Goal: Task Accomplishment & Management: Use online tool/utility

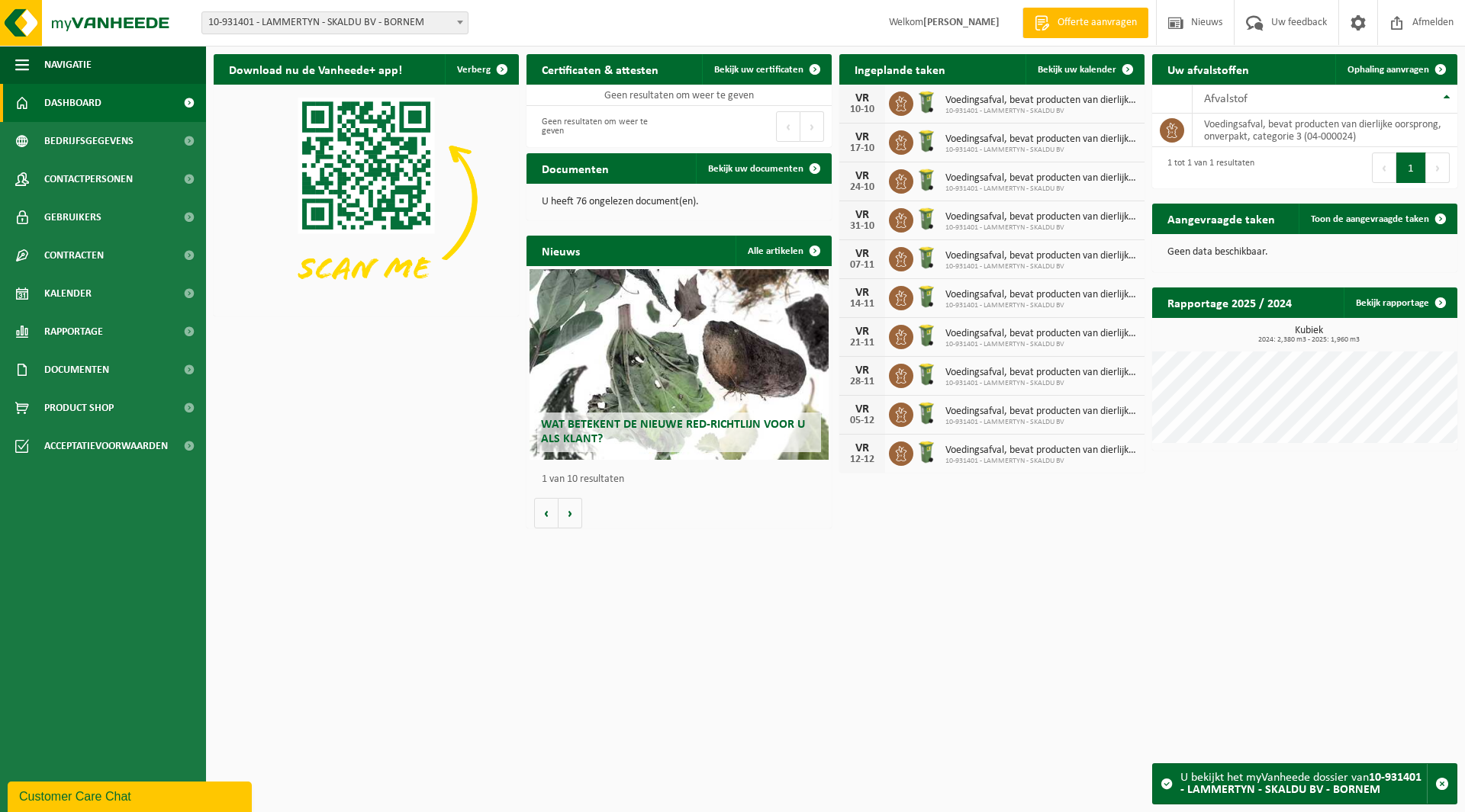
drag, startPoint x: 0, startPoint y: 0, endPoint x: 313, endPoint y: 16, distance: 313.4
click at [304, 22] on span "10-931401 - LAMMERTYN - SKALDU BV - BORNEM" at bounding box center [334, 23] width 266 height 22
type input "av con"
select select "164149"
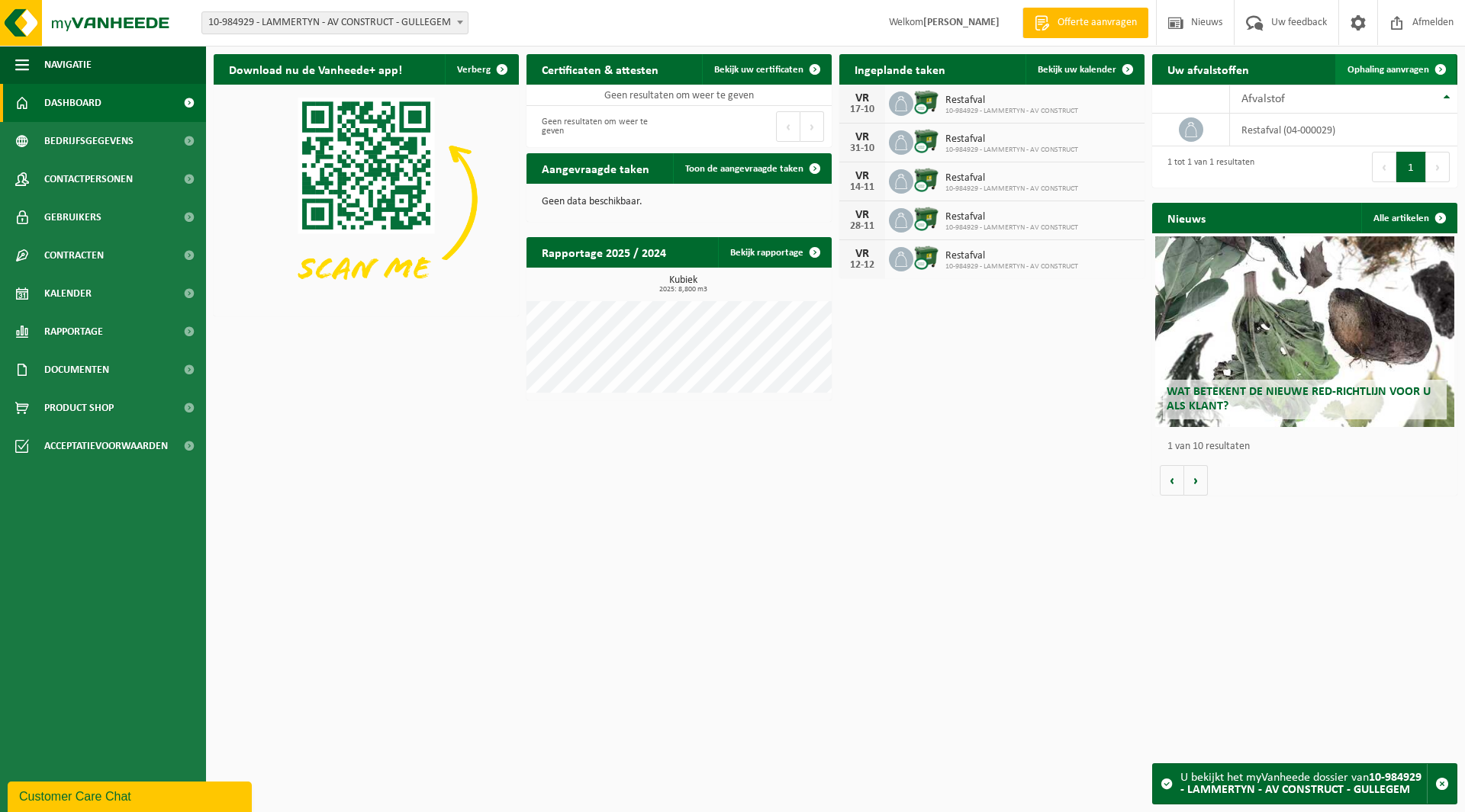
click at [1368, 68] on span "Ophaling aanvragen" at bounding box center [1388, 69] width 82 height 10
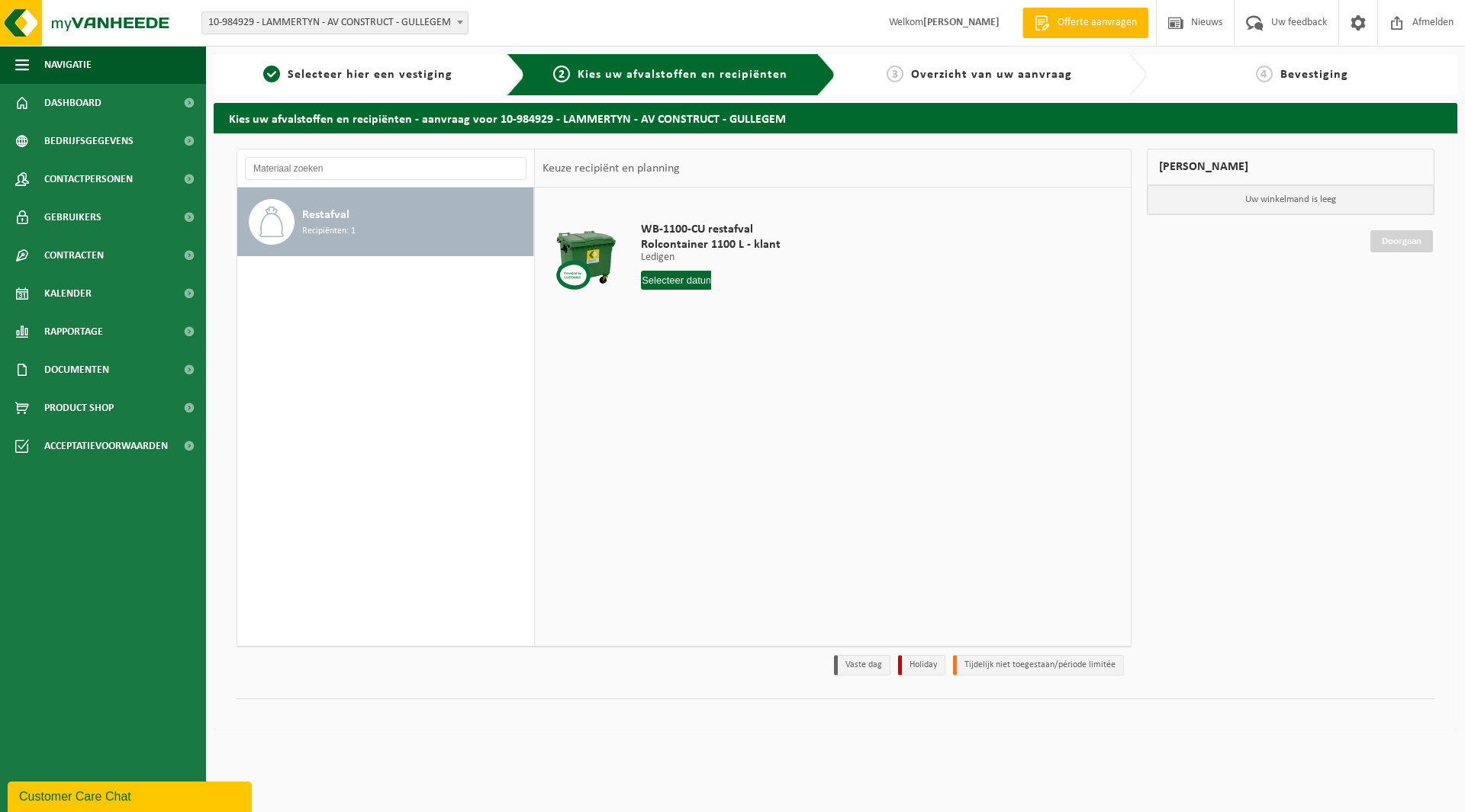
click at [668, 270] on input "text" at bounding box center [676, 280] width 70 height 19
click at [900, 294] on td "WB-1100-CU restafval Rolcontainer 1100 L - klant Ledigen Ledigen Ledigen 1 Aant…" at bounding box center [876, 259] width 493 height 129
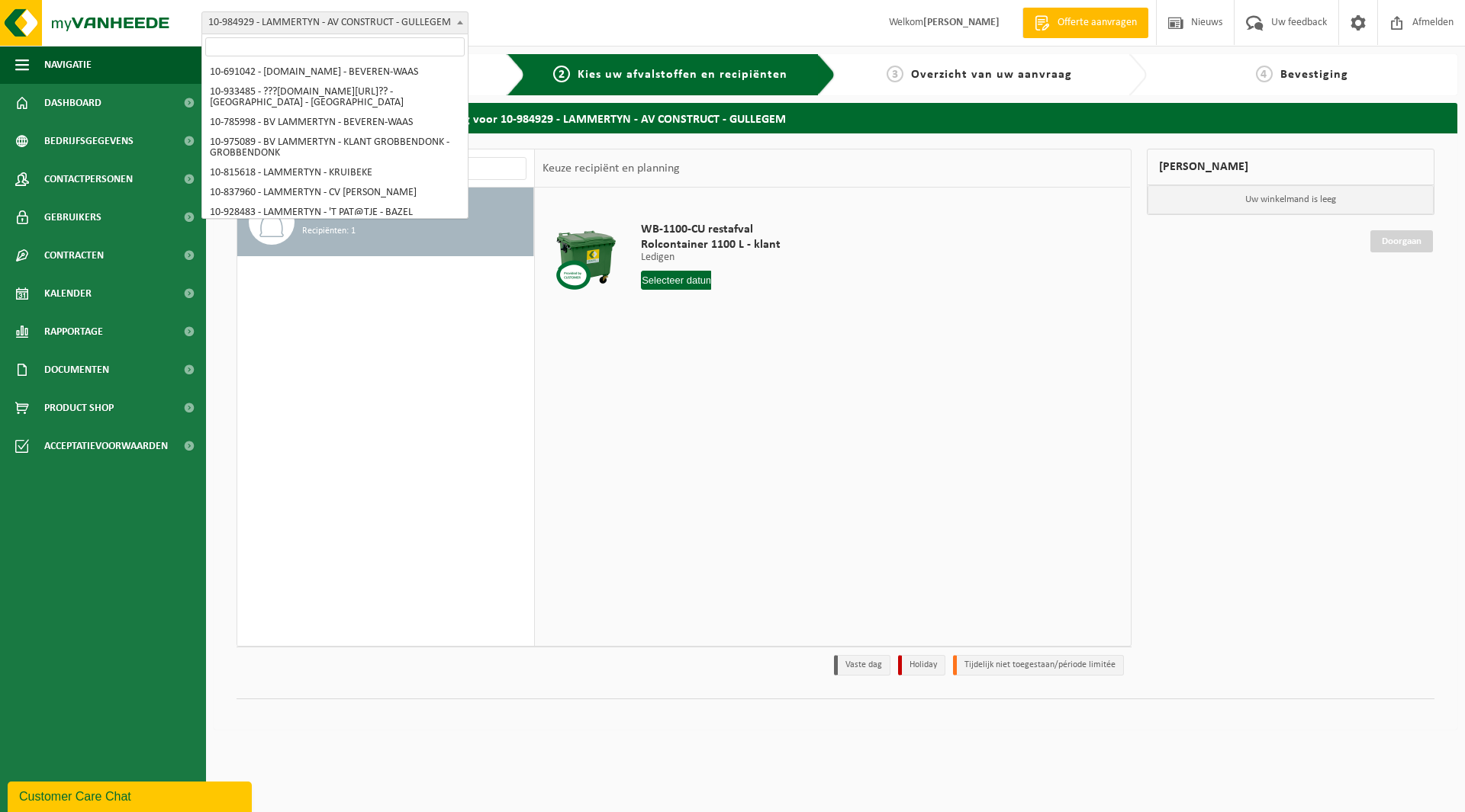
click at [333, 25] on span "10-984929 - LAMMERTYN - AV CONSTRUCT - GULLEGEM" at bounding box center [334, 23] width 266 height 22
click at [290, 23] on span "10-984929 - LAMMERTYN - AV CONSTRUCT - GULLEGEM" at bounding box center [334, 23] width 266 height 22
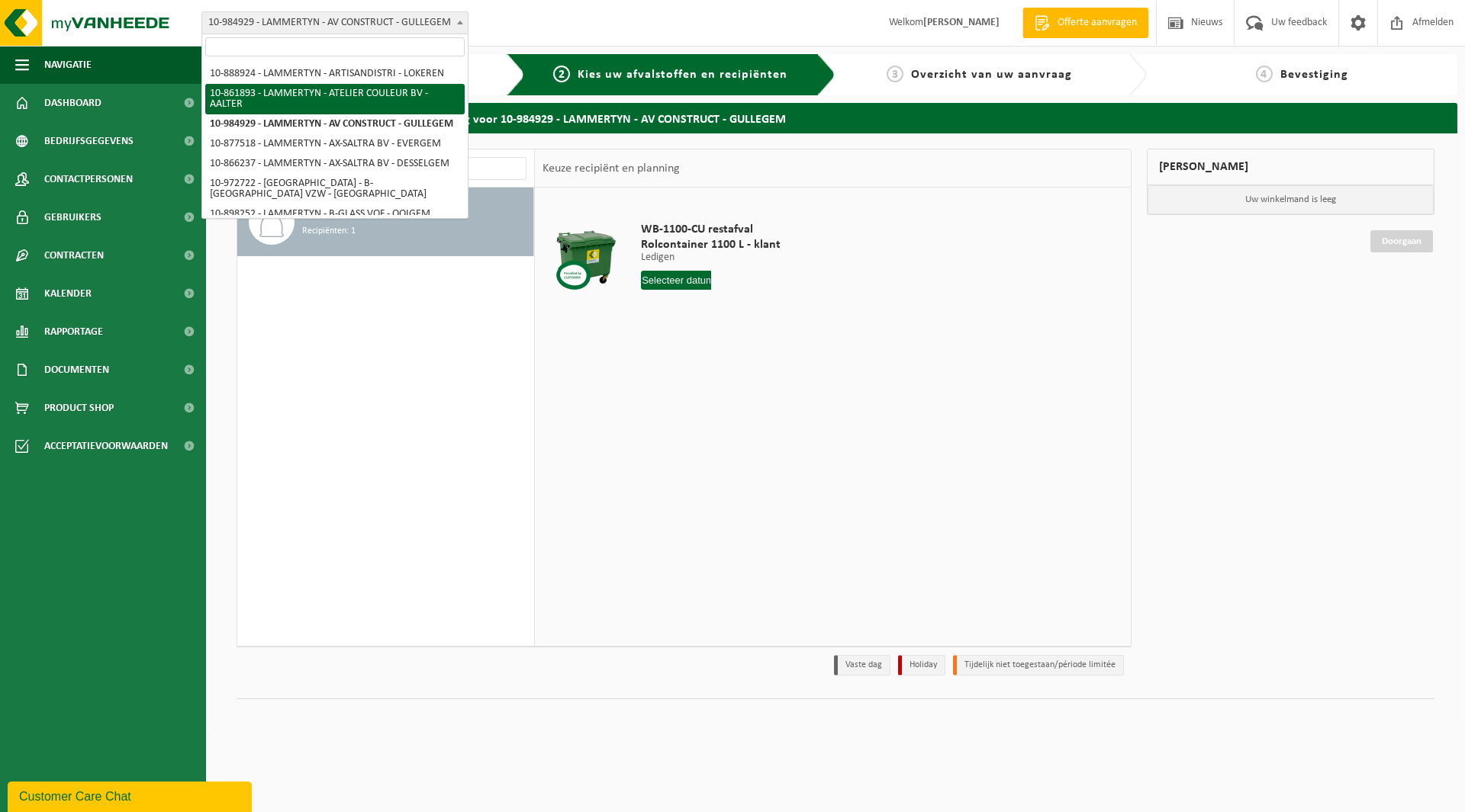
select select "100820"
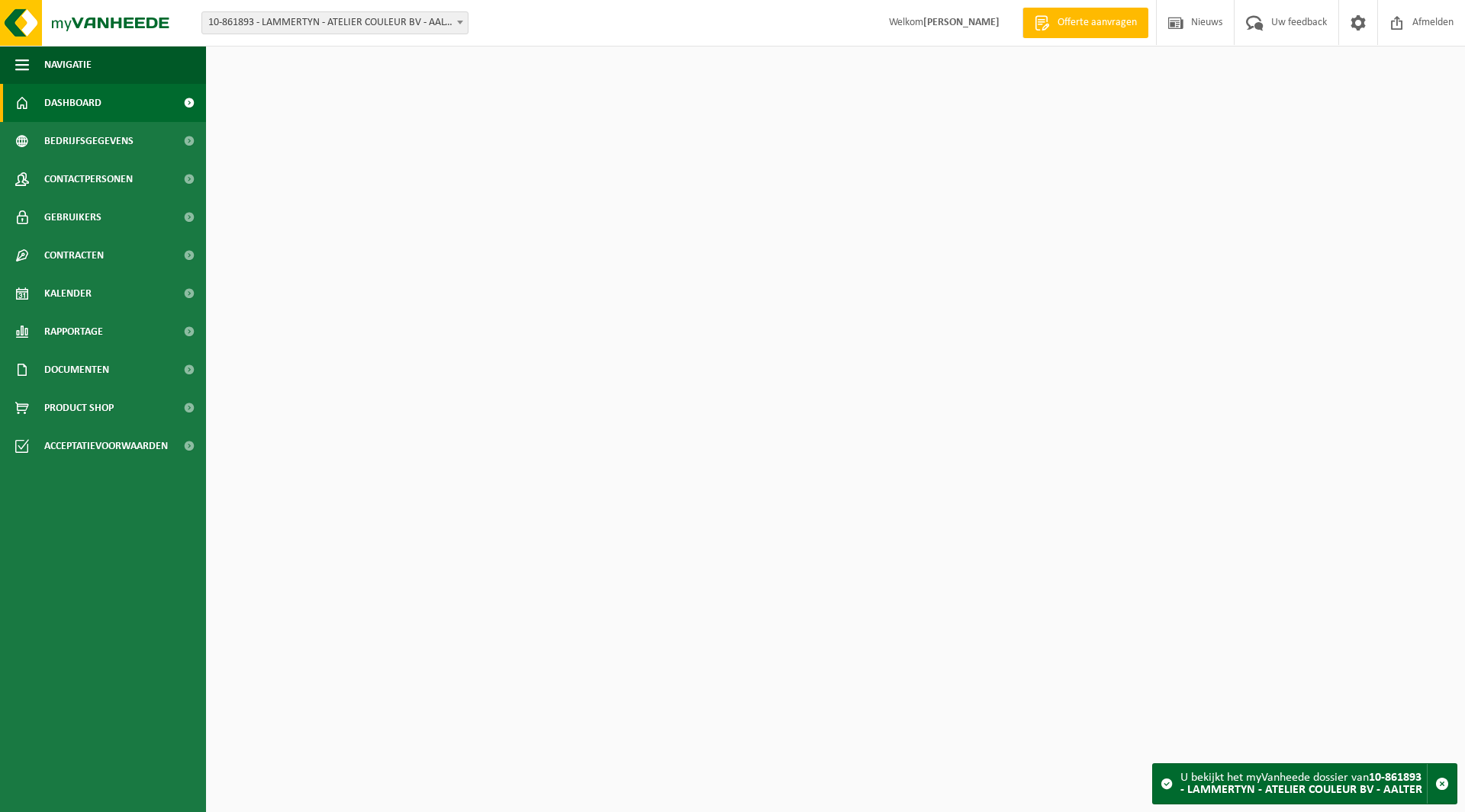
click at [308, 22] on span "10-861893 - LAMMERTYN - ATELIER COULEUR BV - AALTER" at bounding box center [334, 23] width 266 height 22
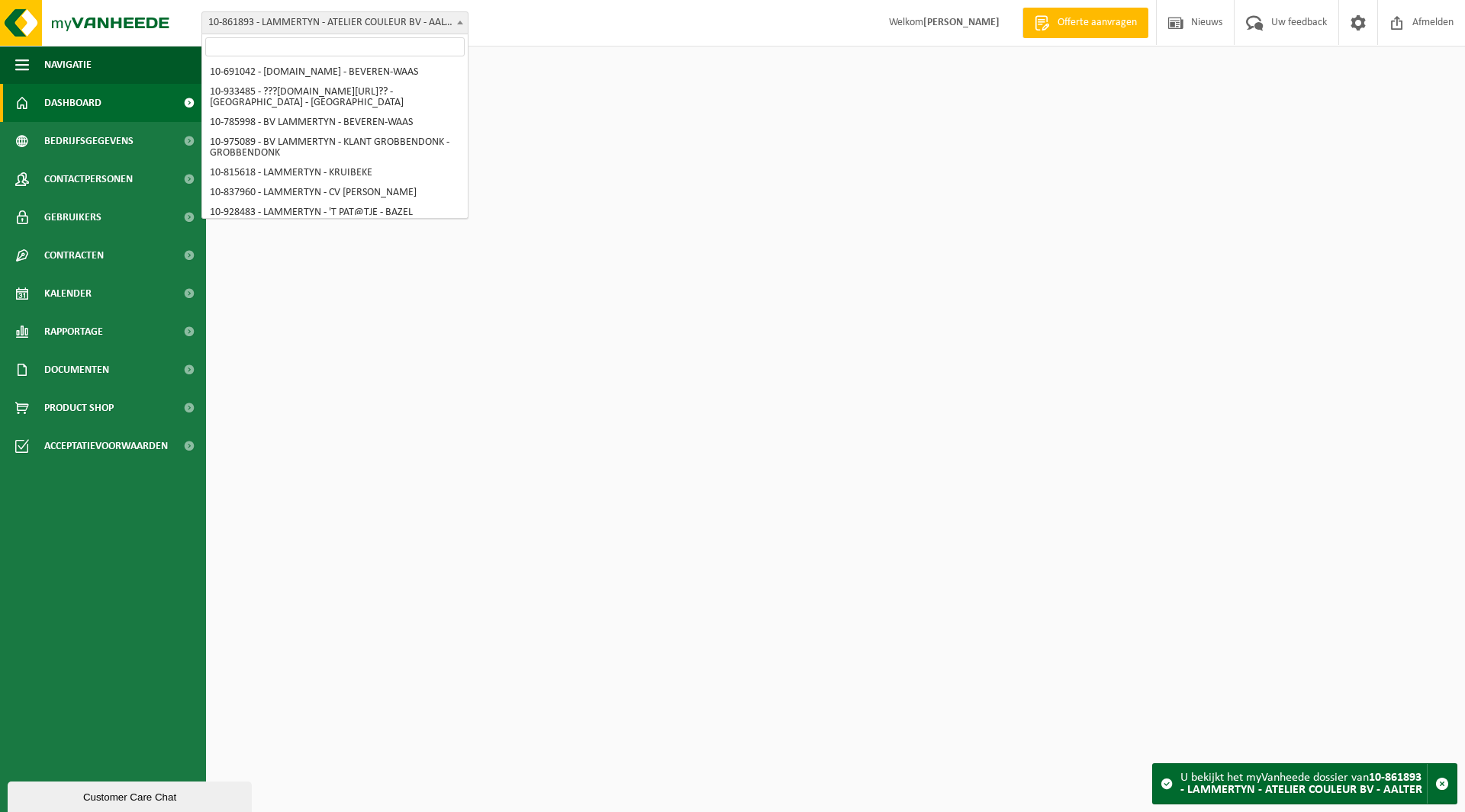
scroll to position [573, 0]
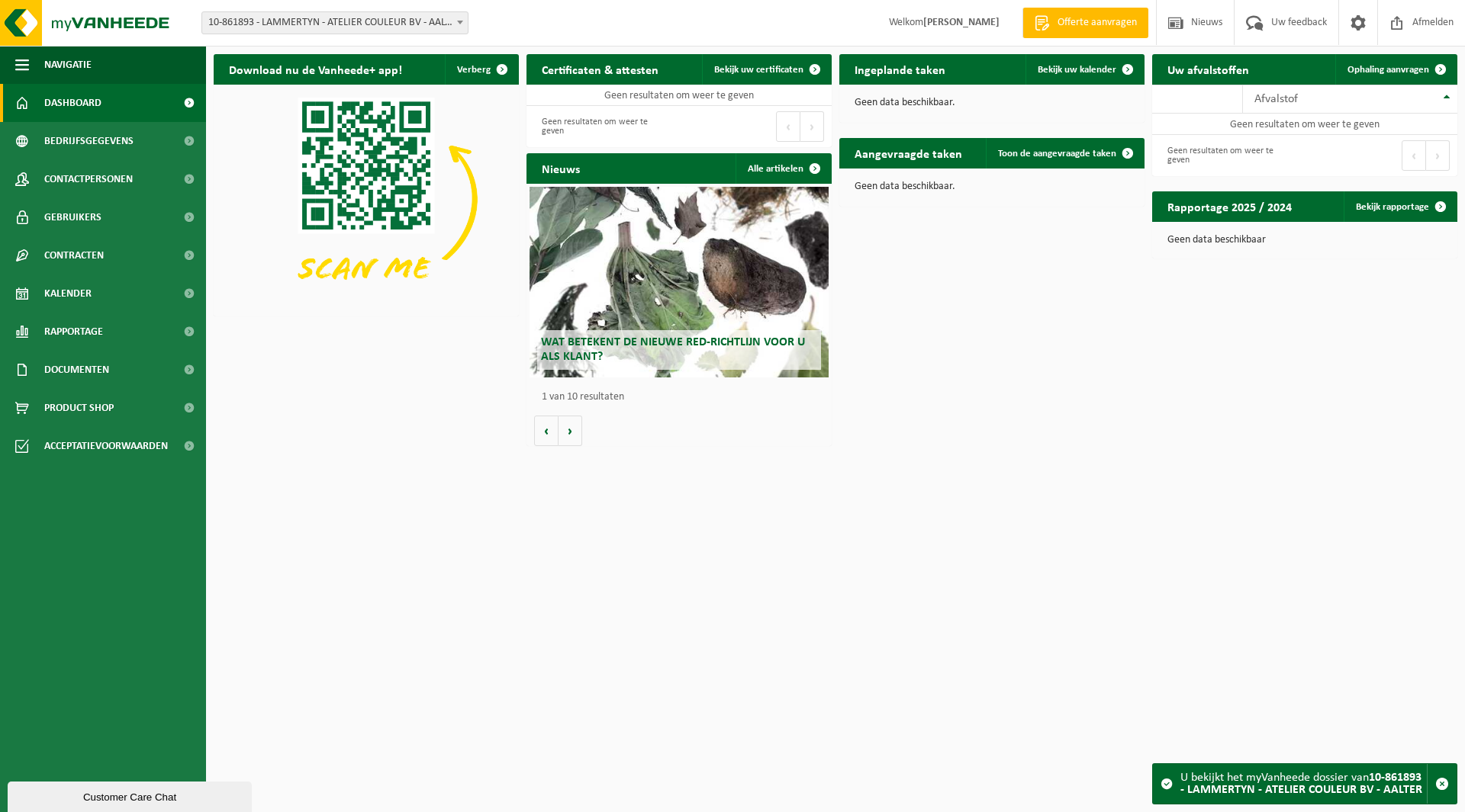
click at [331, 32] on span "10-861893 - LAMMERTYN - ATELIER COULEUR BV - AALTER" at bounding box center [334, 23] width 266 height 22
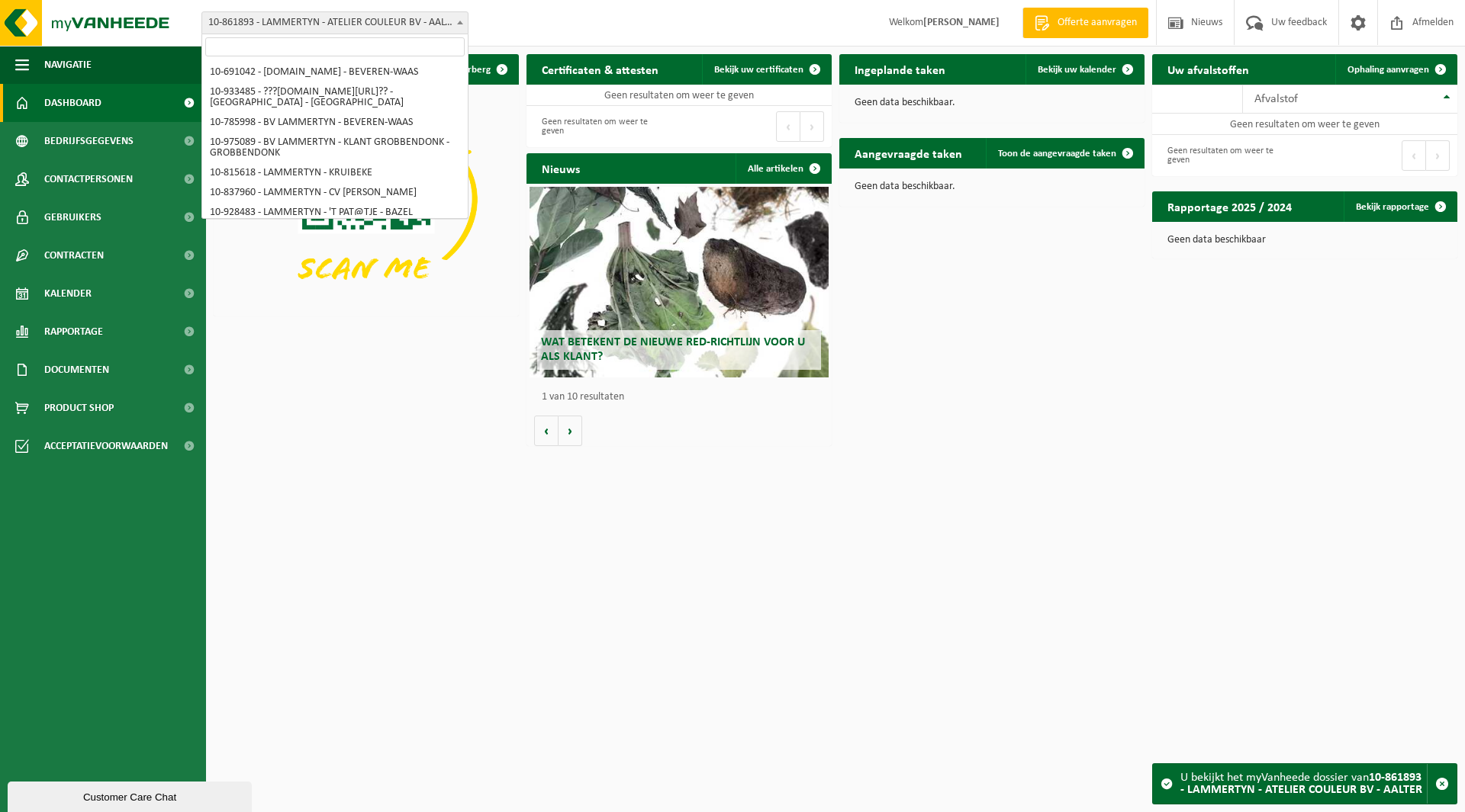
scroll to position [593, 0]
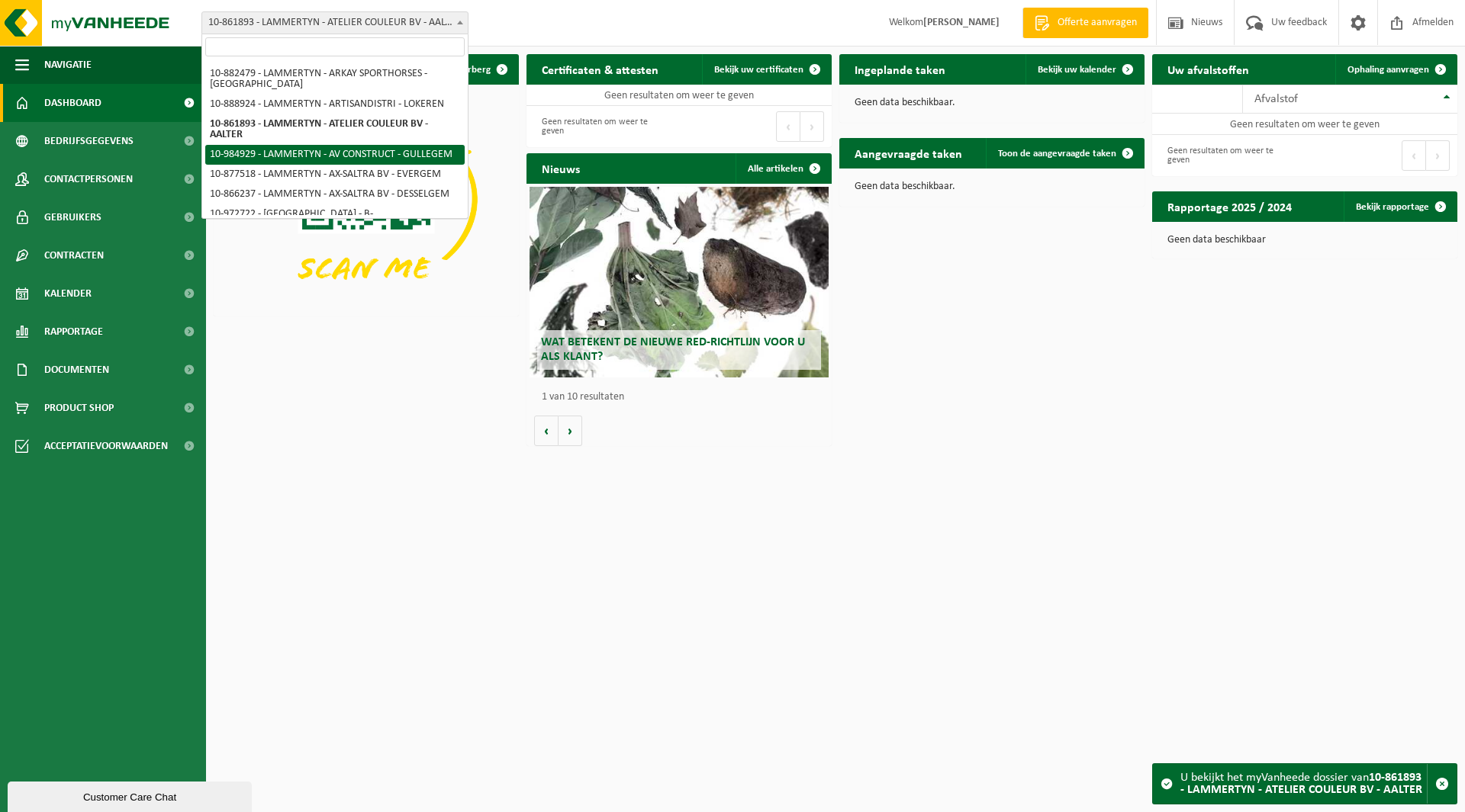
select select "164149"
